Goal: Information Seeking & Learning: Find specific fact

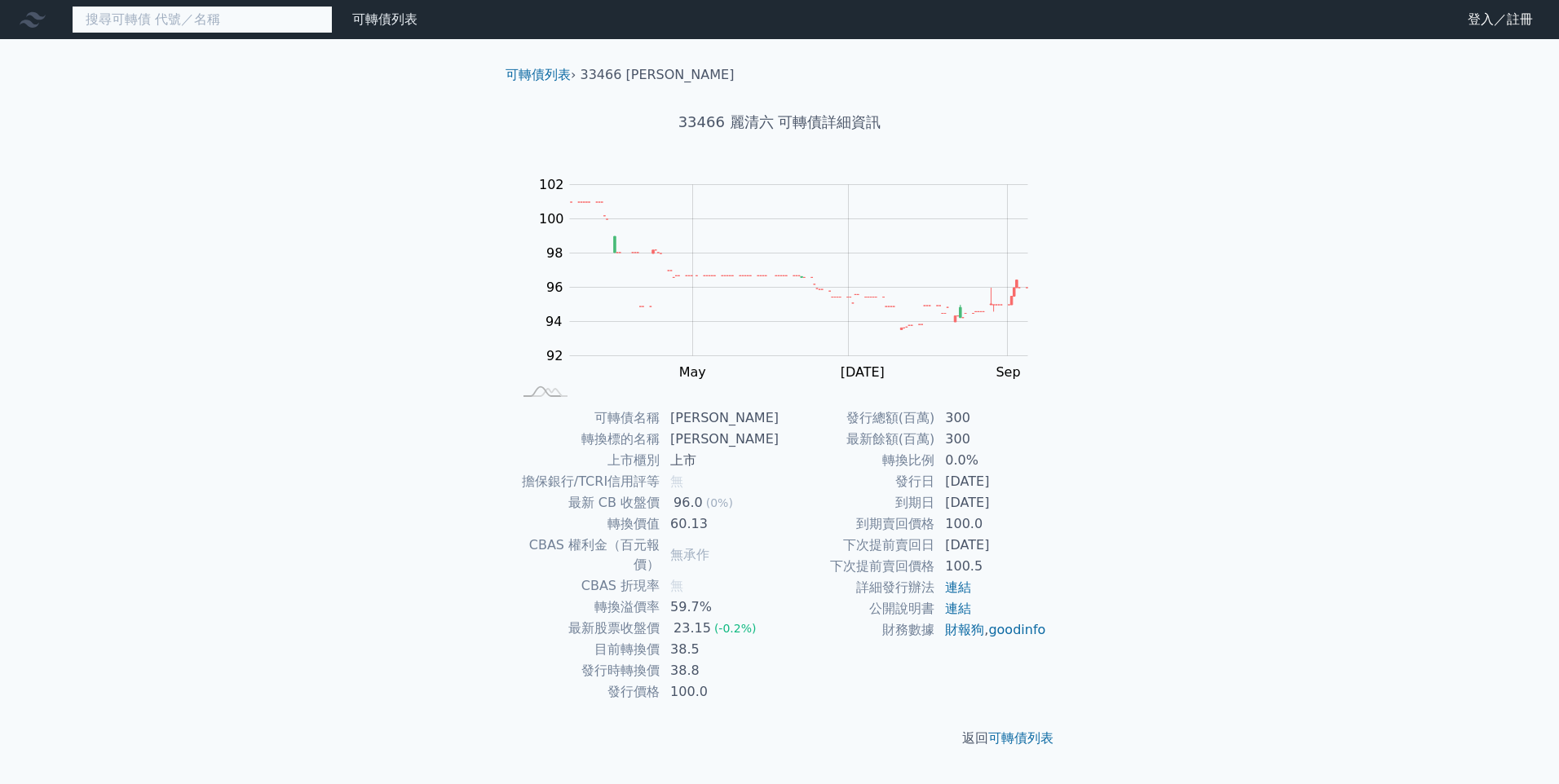
click at [198, 18] on input at bounding box center [202, 19] width 261 height 28
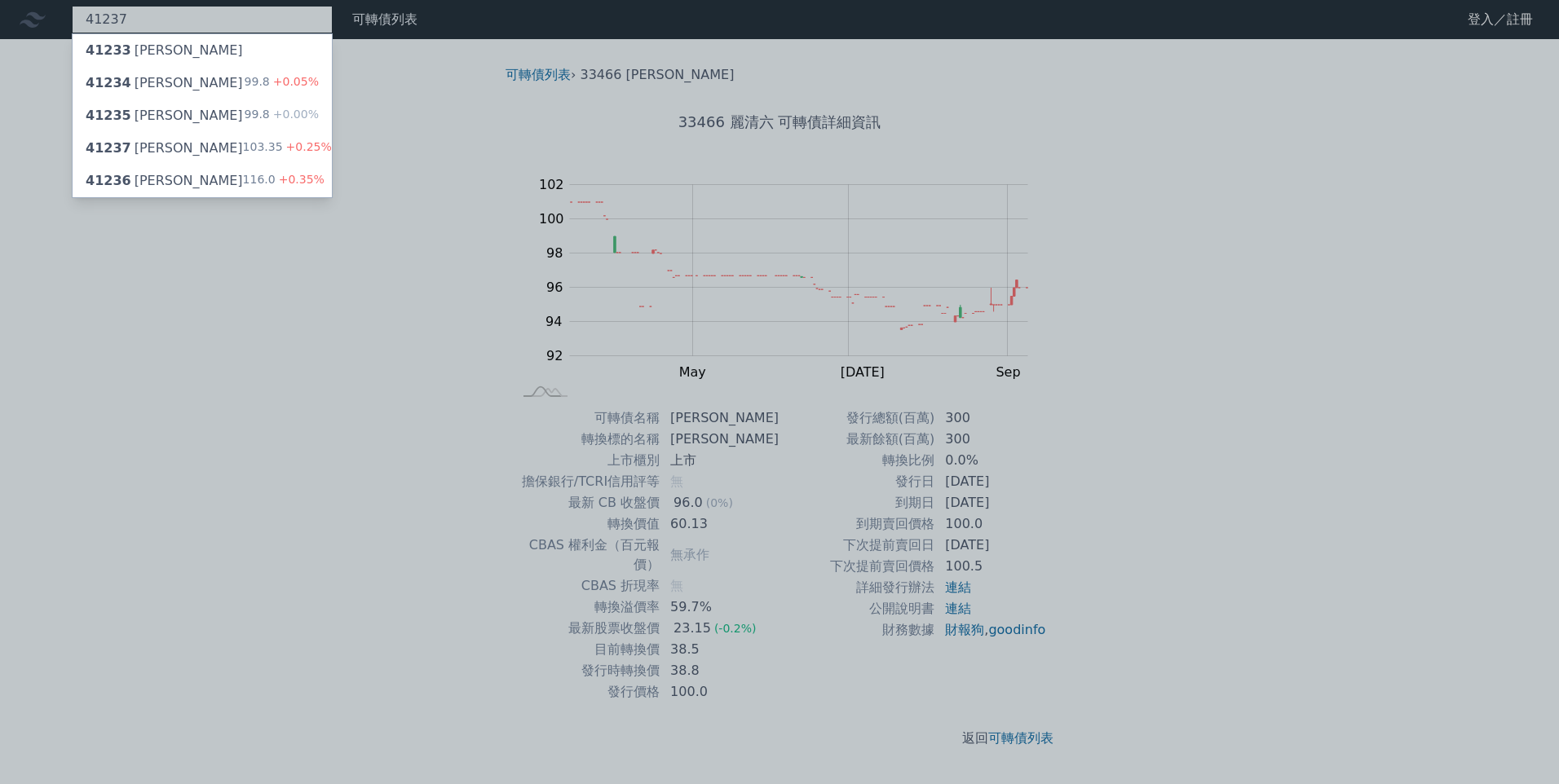
type input "41237"
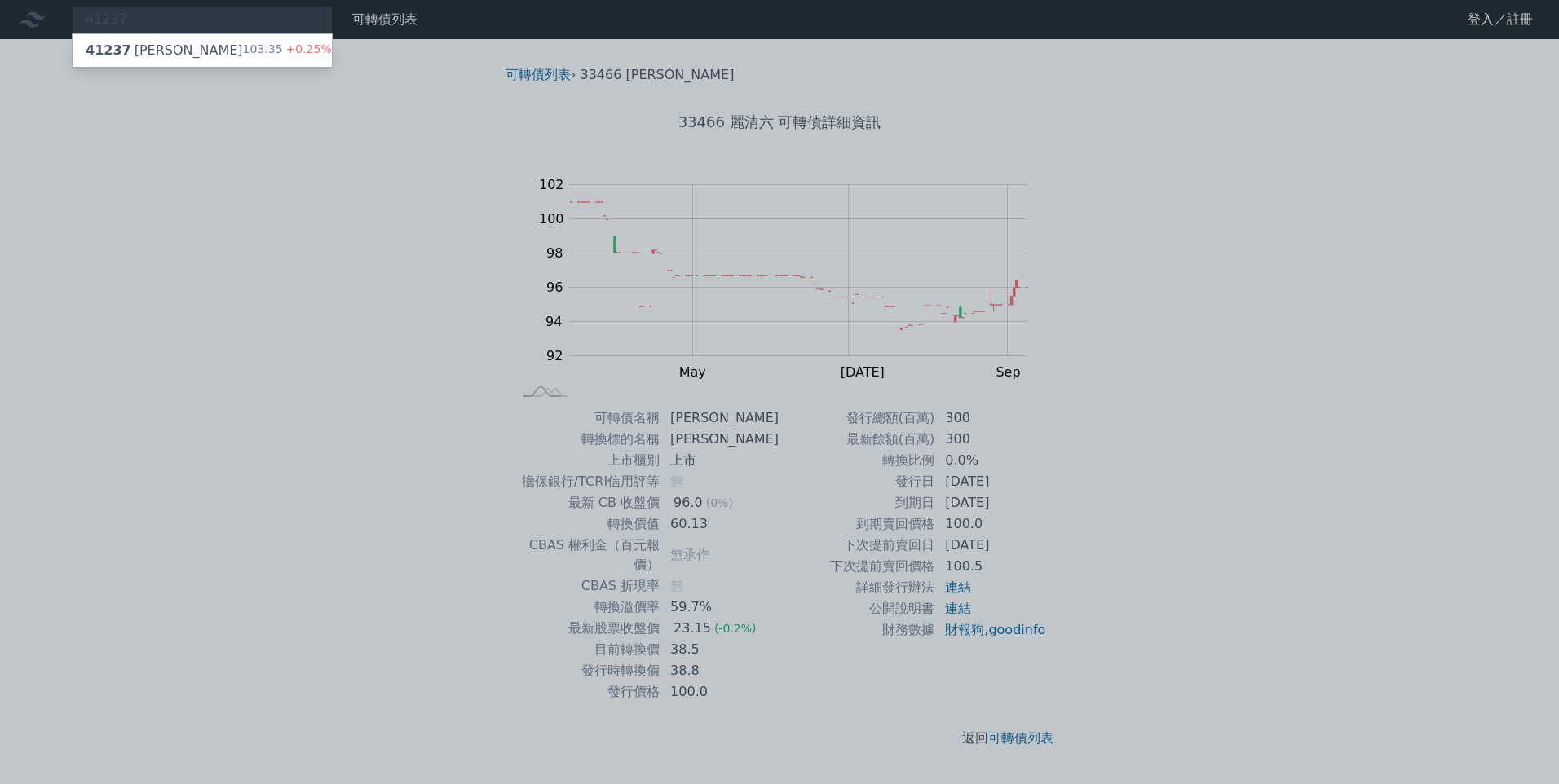
click at [183, 52] on div "41237 晟德七 103.35 +0.25%" at bounding box center [202, 50] width 259 height 33
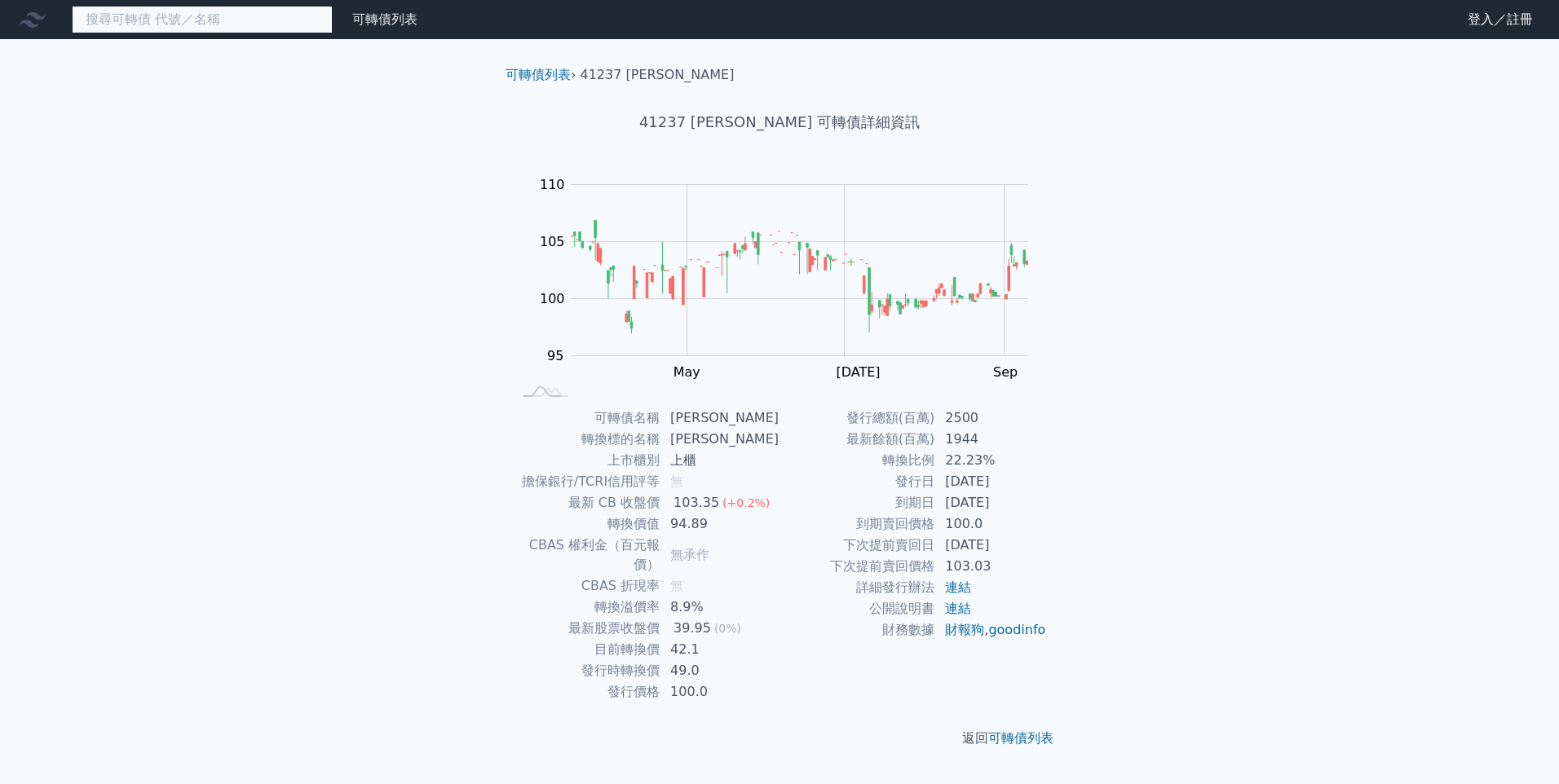
click at [235, 27] on input at bounding box center [202, 19] width 261 height 28
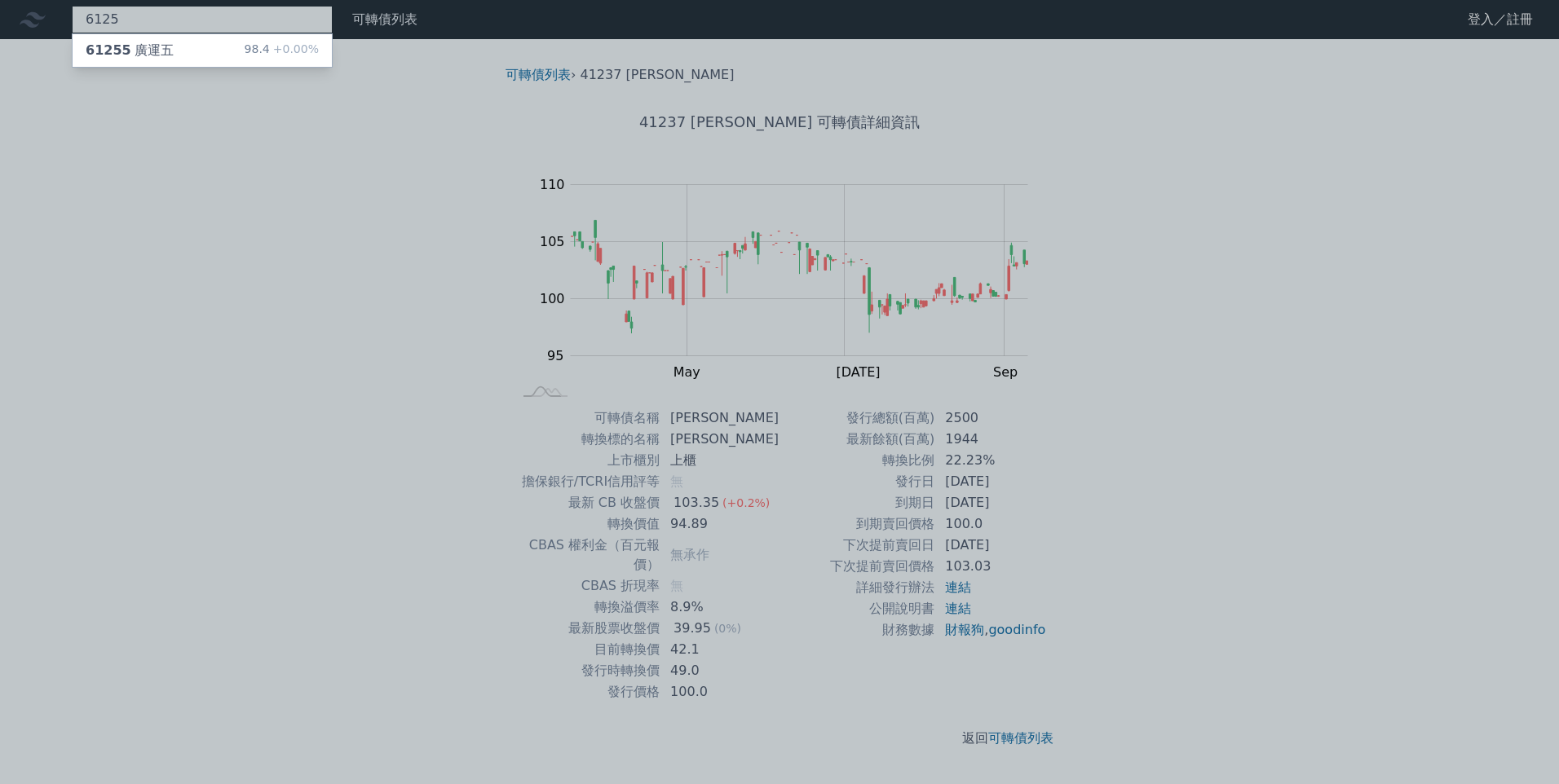
type input "6125"
click at [142, 51] on div "61255 廣運五" at bounding box center [129, 50] width 88 height 19
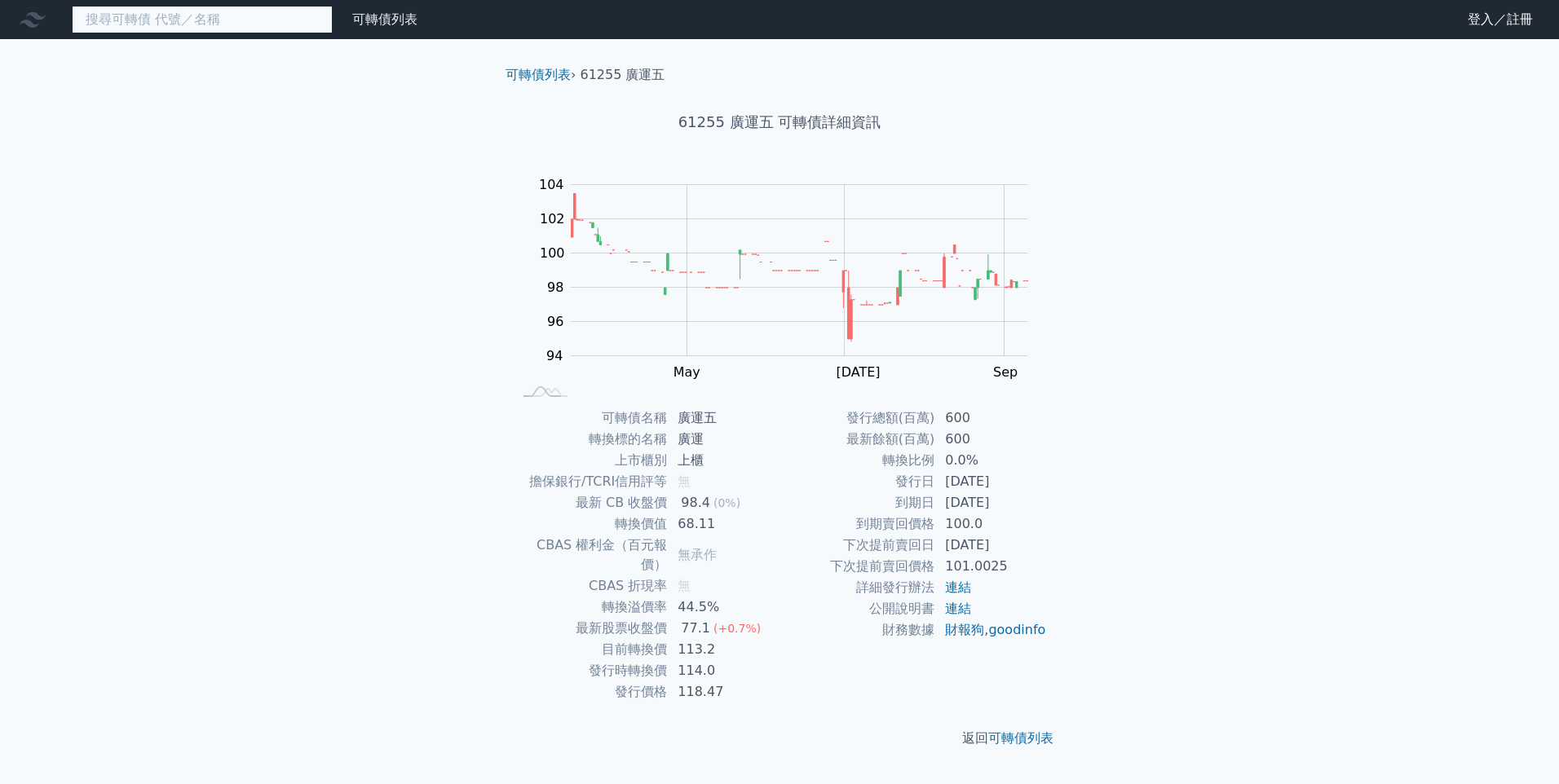
click at [213, 13] on input at bounding box center [202, 19] width 261 height 28
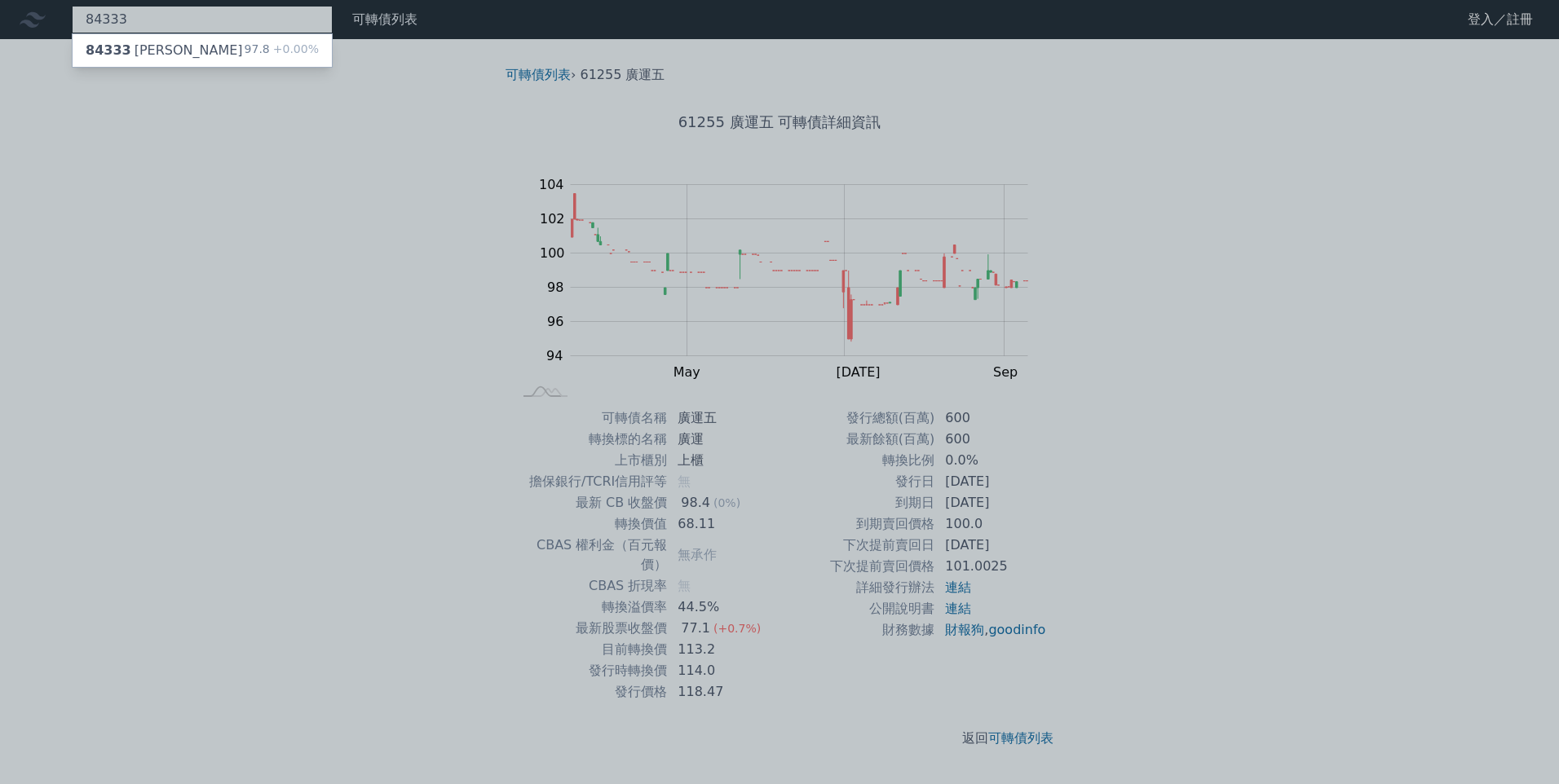
type input "84333"
click at [183, 43] on div "84333 弘帆三 97.8 +0.00%" at bounding box center [202, 50] width 259 height 33
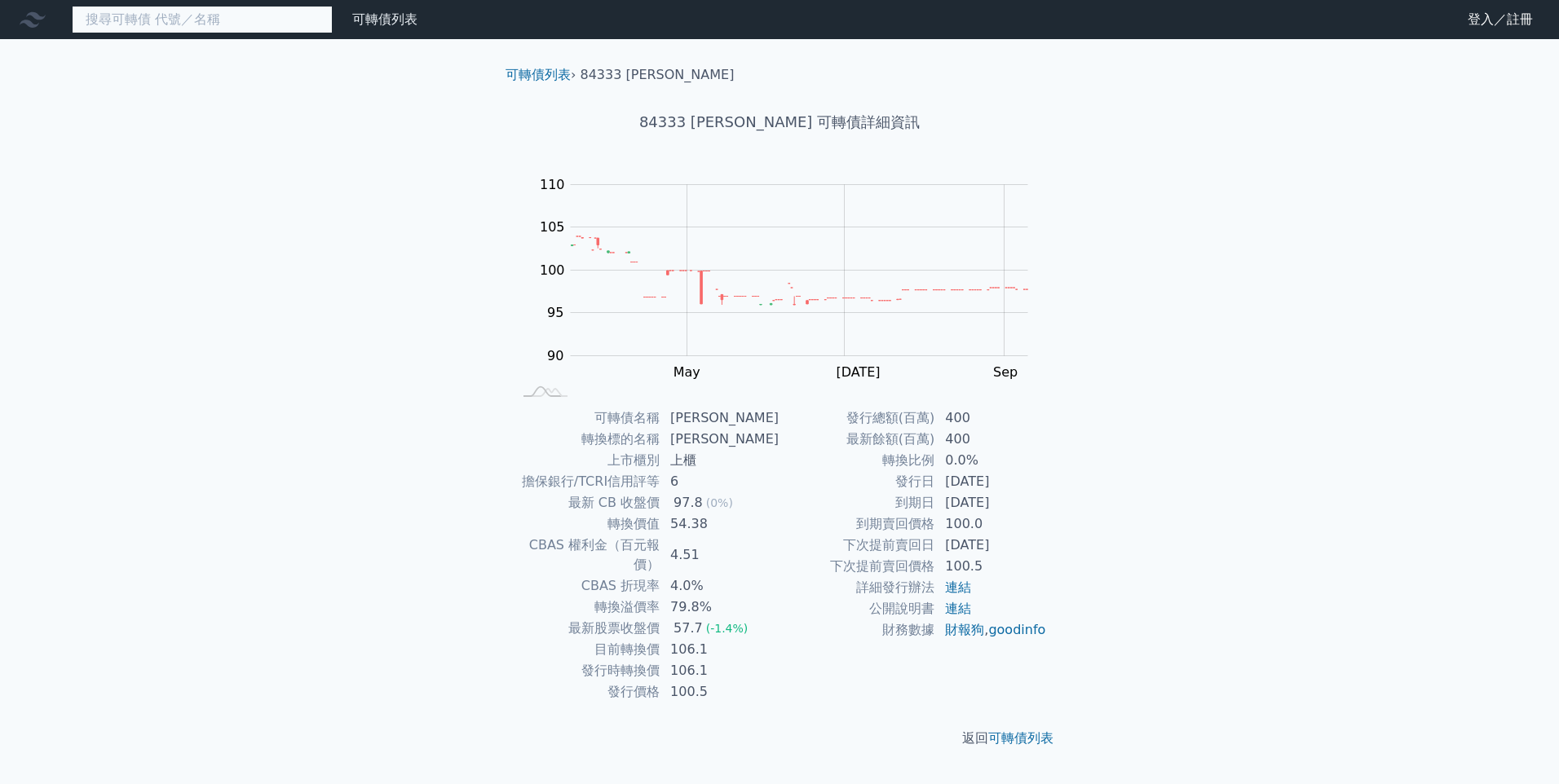
click at [236, 32] on input at bounding box center [202, 19] width 261 height 28
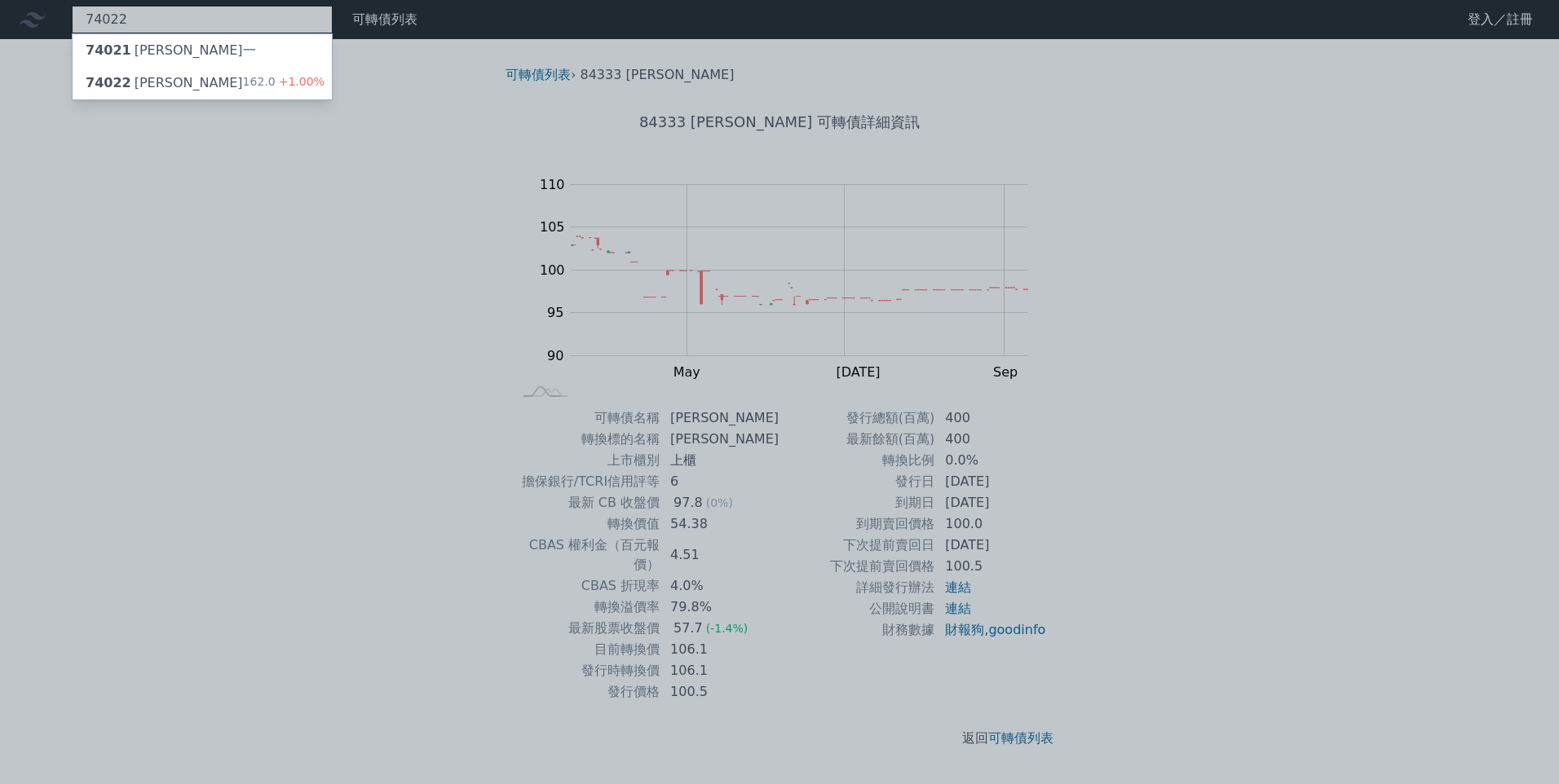
type input "74022"
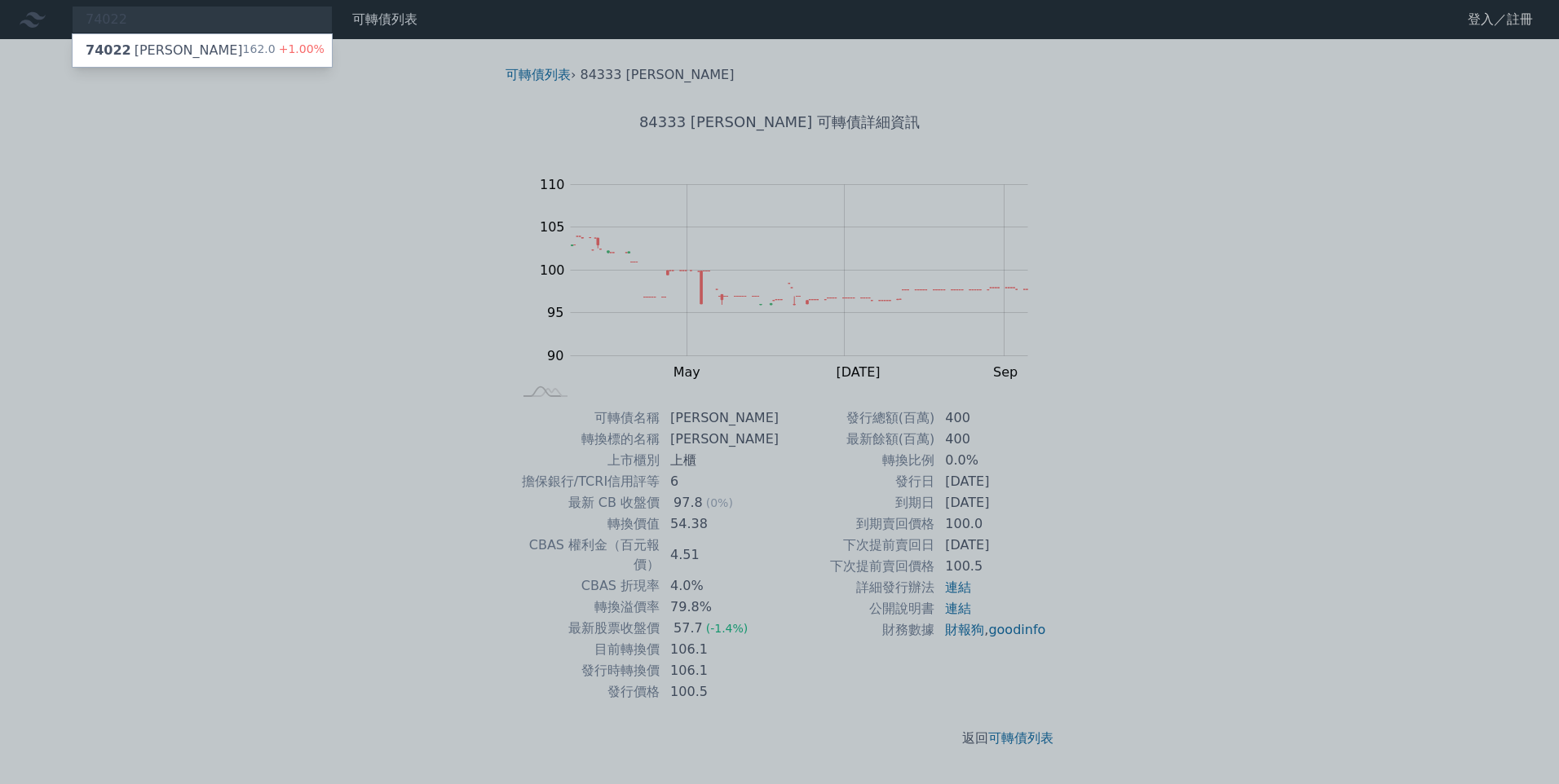
click at [184, 59] on div "74022 [PERSON_NAME]二 162.0 +1.00%" at bounding box center [202, 50] width 259 height 33
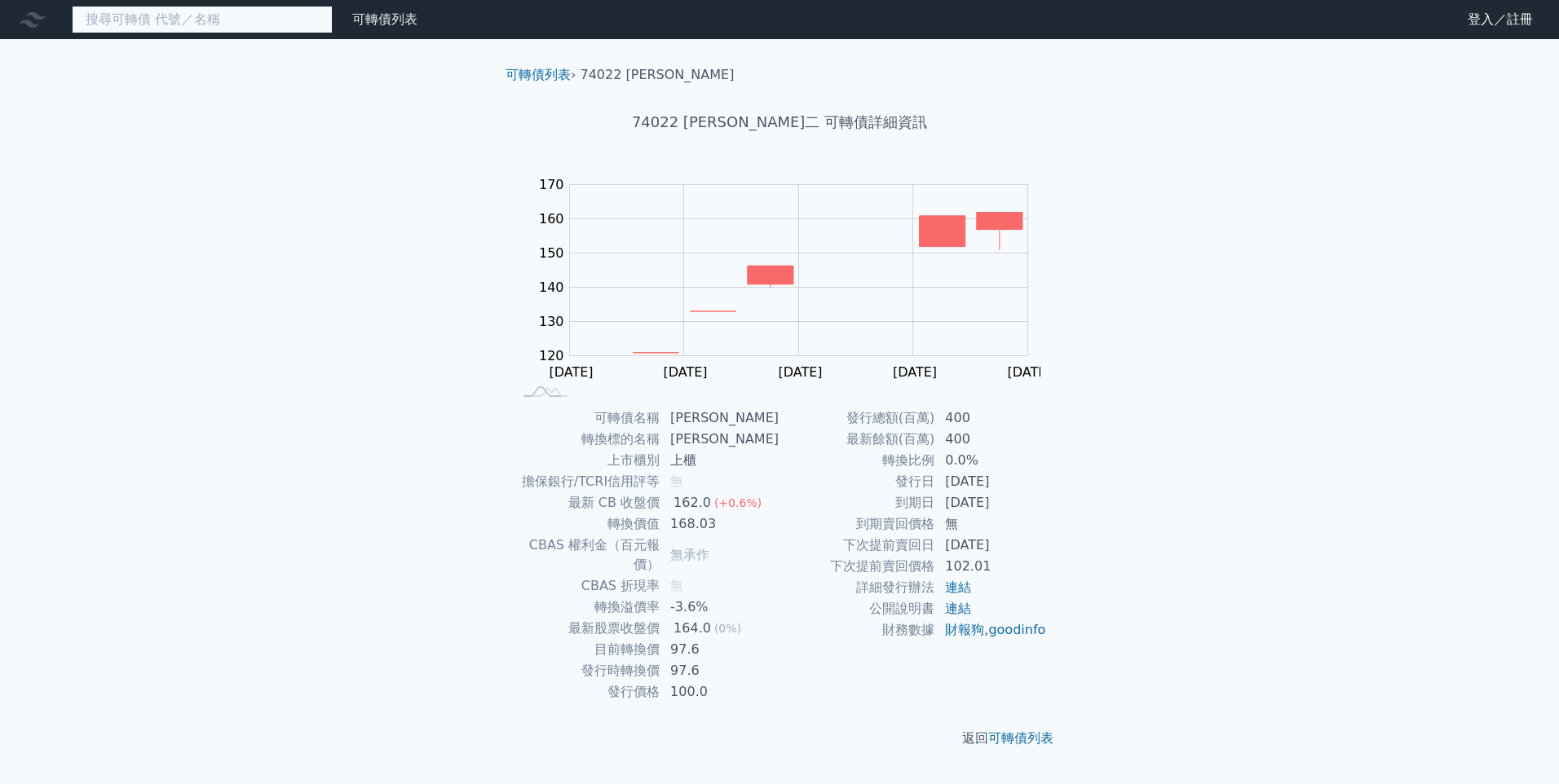
click at [157, 30] on input at bounding box center [202, 19] width 261 height 28
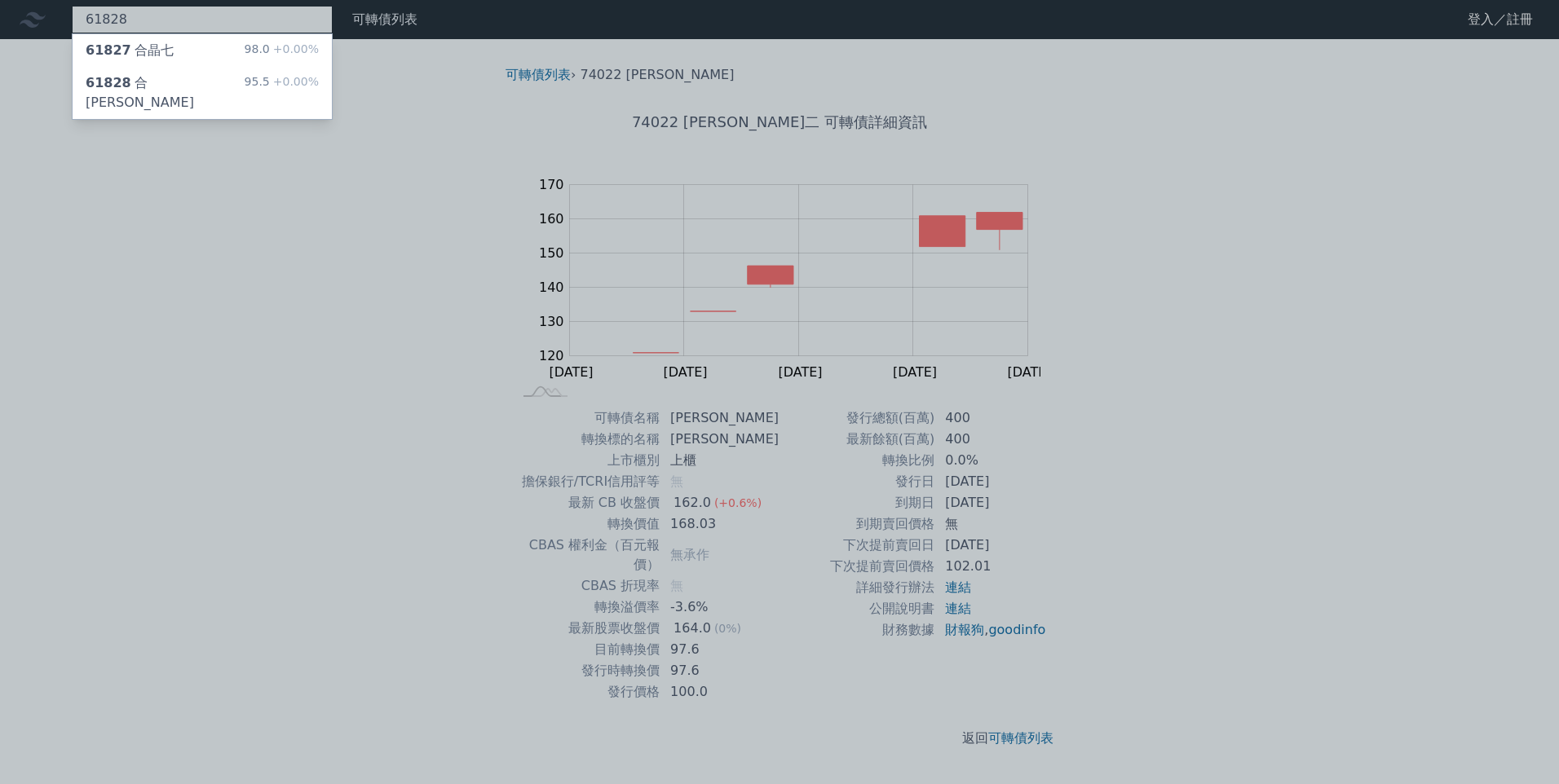
type input "61828"
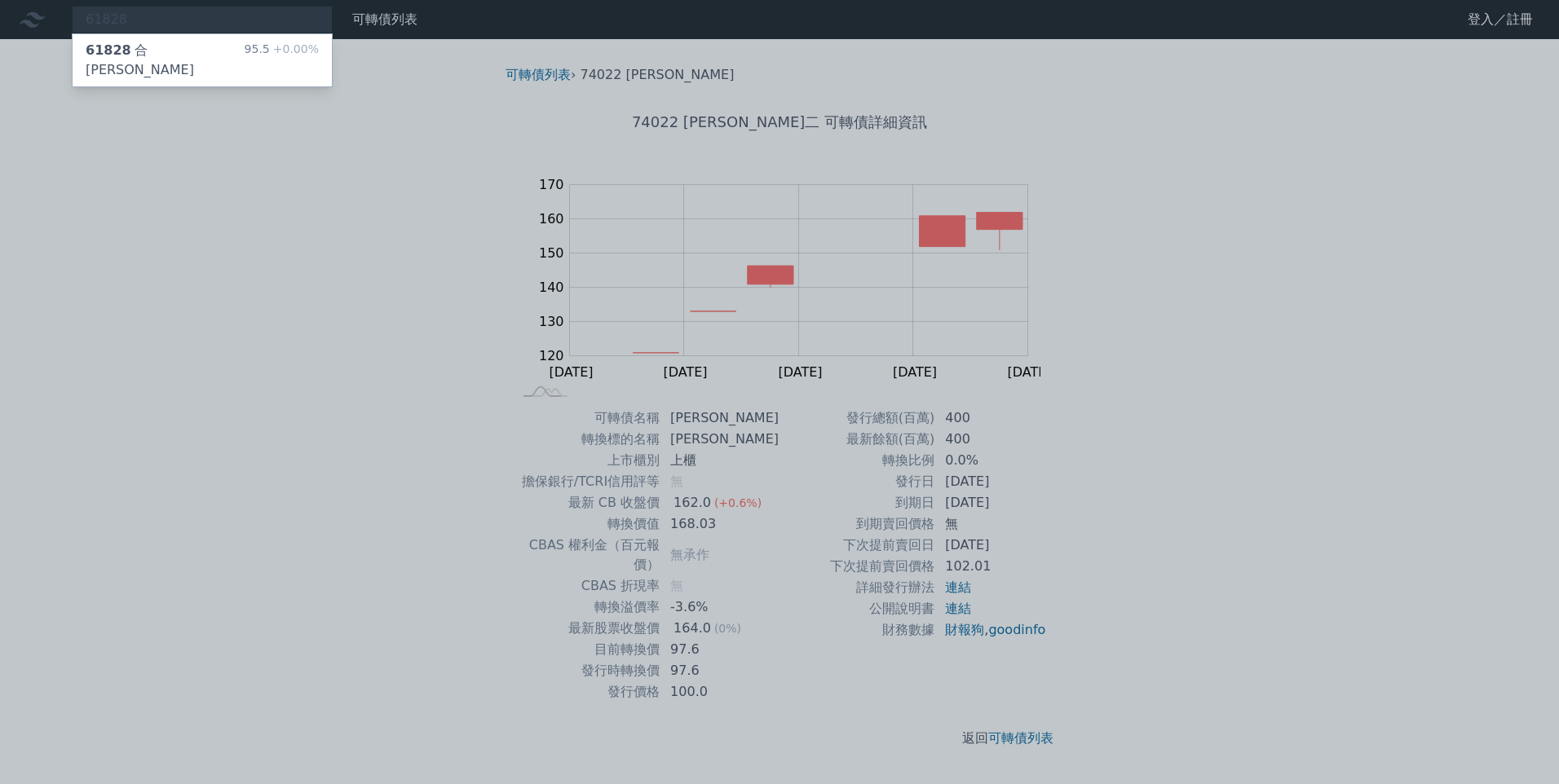
click at [219, 52] on div "61828 合晶八 95.5 +0.00%" at bounding box center [202, 60] width 259 height 52
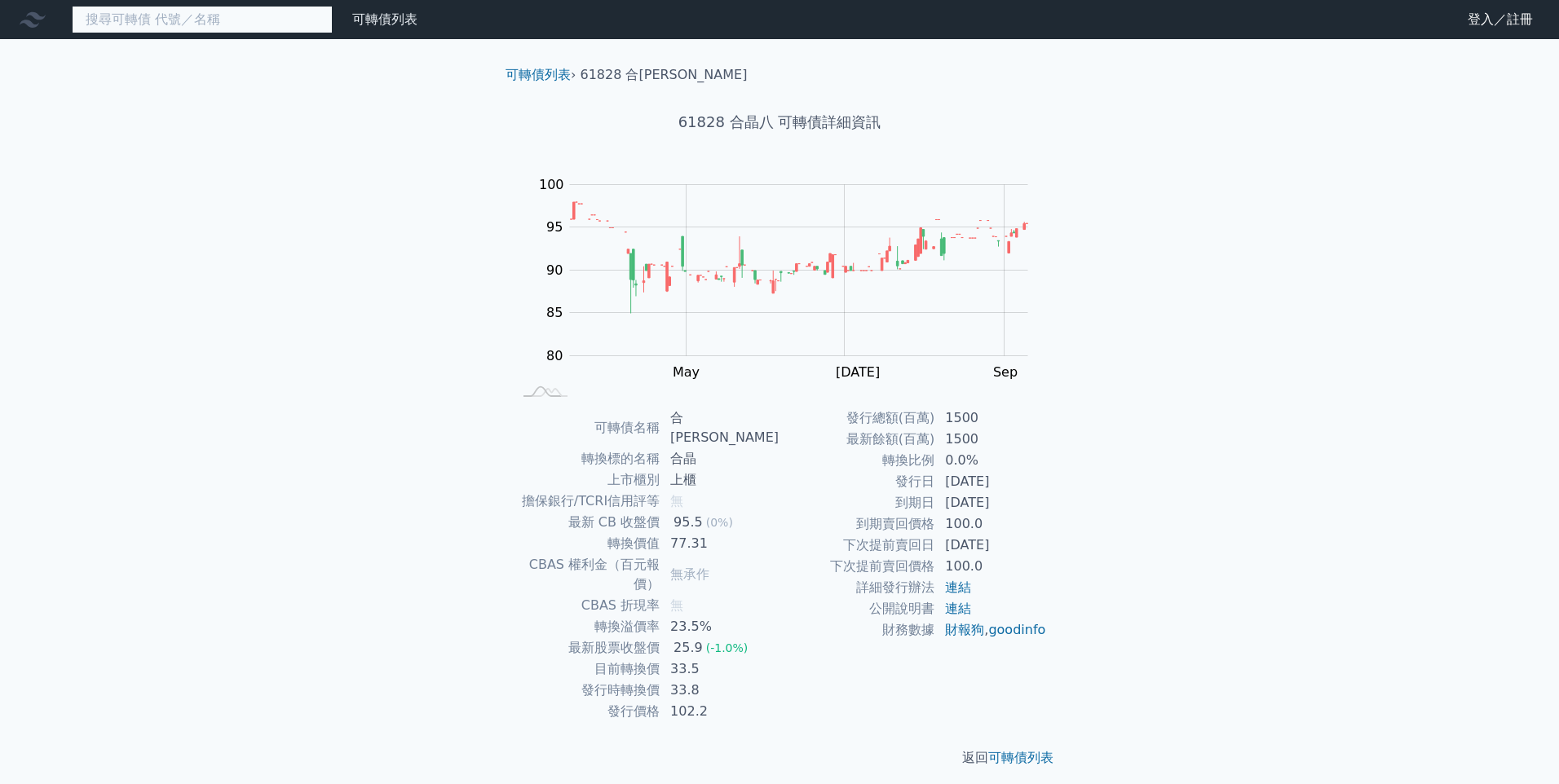
click at [238, 30] on input at bounding box center [202, 19] width 261 height 28
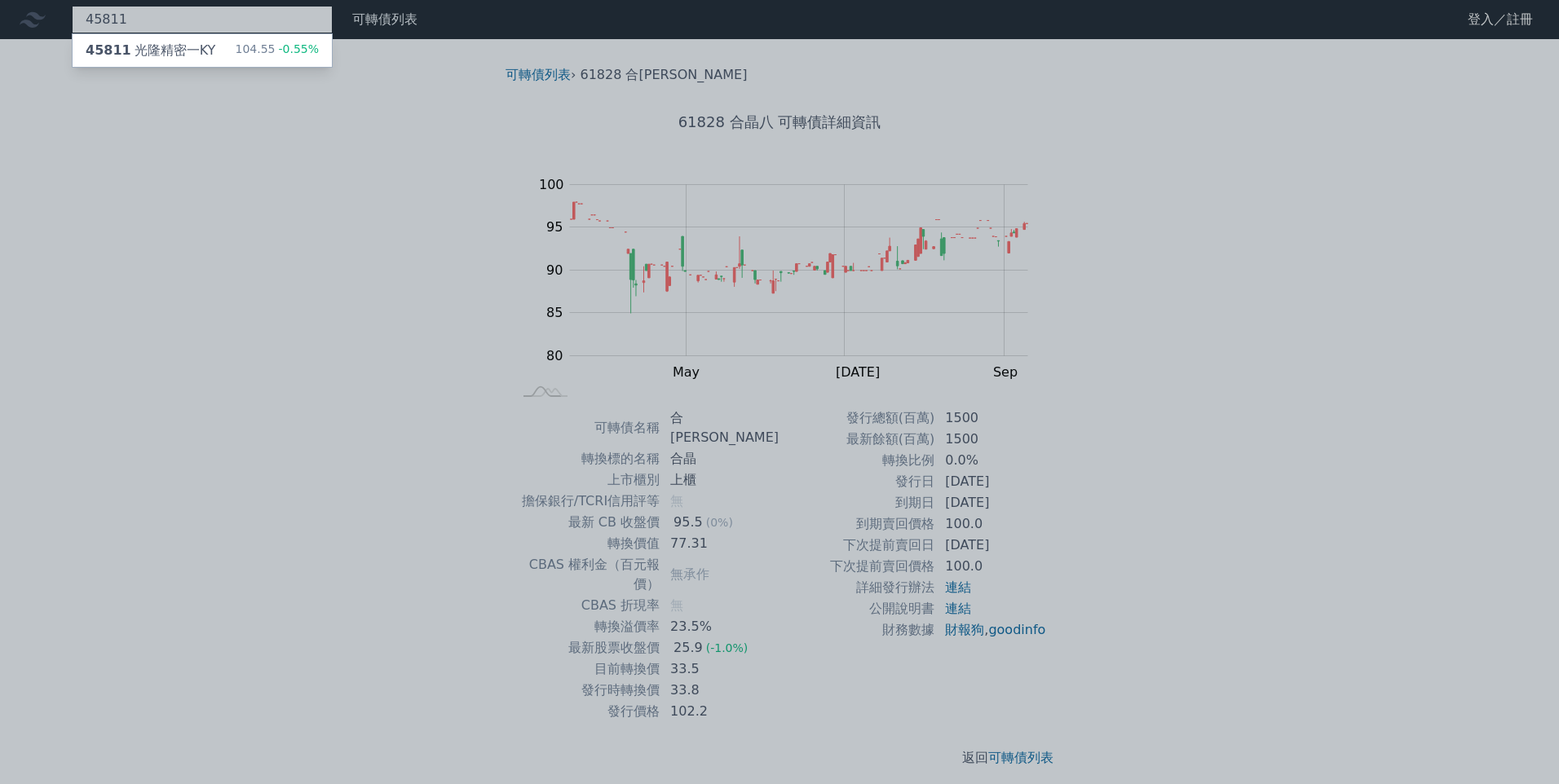
type input "45811"
click at [190, 56] on div "45811 光隆精密一KY" at bounding box center [150, 50] width 130 height 19
